Goal: Entertainment & Leisure: Consume media (video, audio)

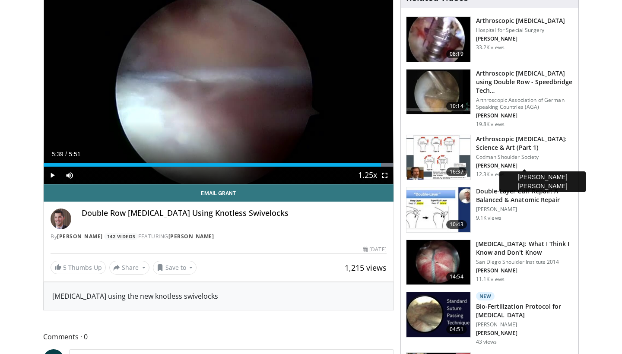
scroll to position [80, 0]
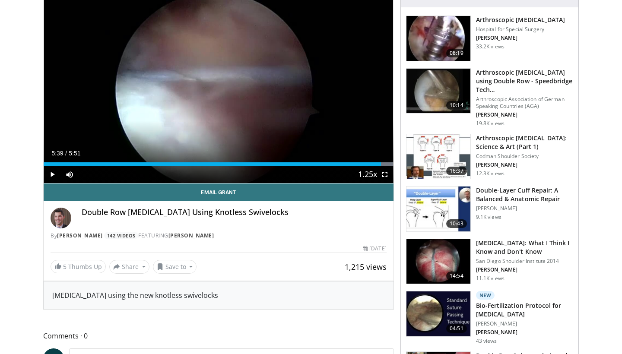
click at [529, 200] on h3 "Double-Layer Cuff Repair: A Balanced & Anatomic Repair" at bounding box center [524, 194] width 97 height 17
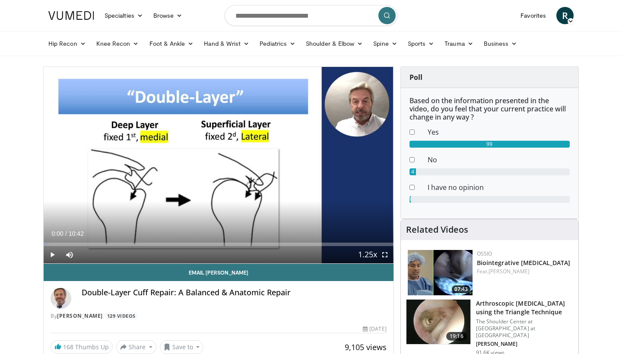
click at [47, 254] on span "Video Player" at bounding box center [52, 254] width 17 height 17
